Goal: Check status: Check status

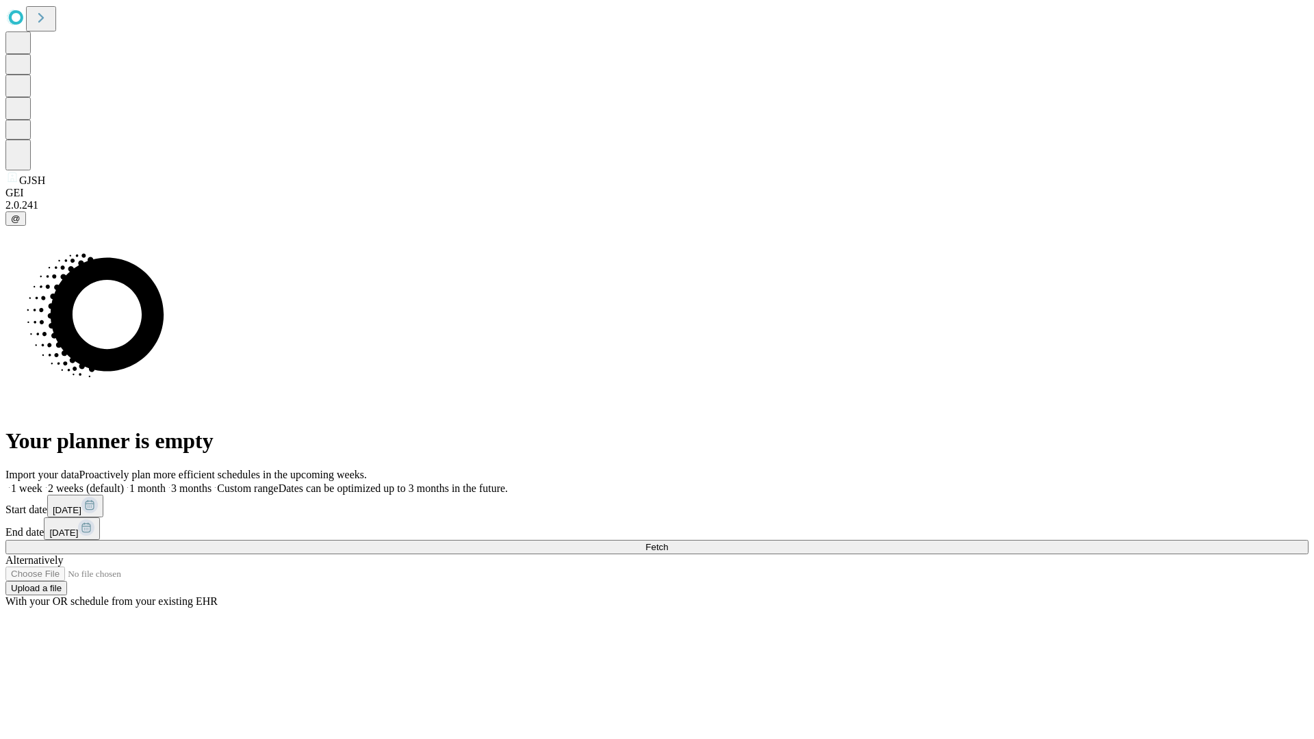
click at [668, 542] on span "Fetch" at bounding box center [656, 547] width 23 height 10
